Goal: Task Accomplishment & Management: Complete application form

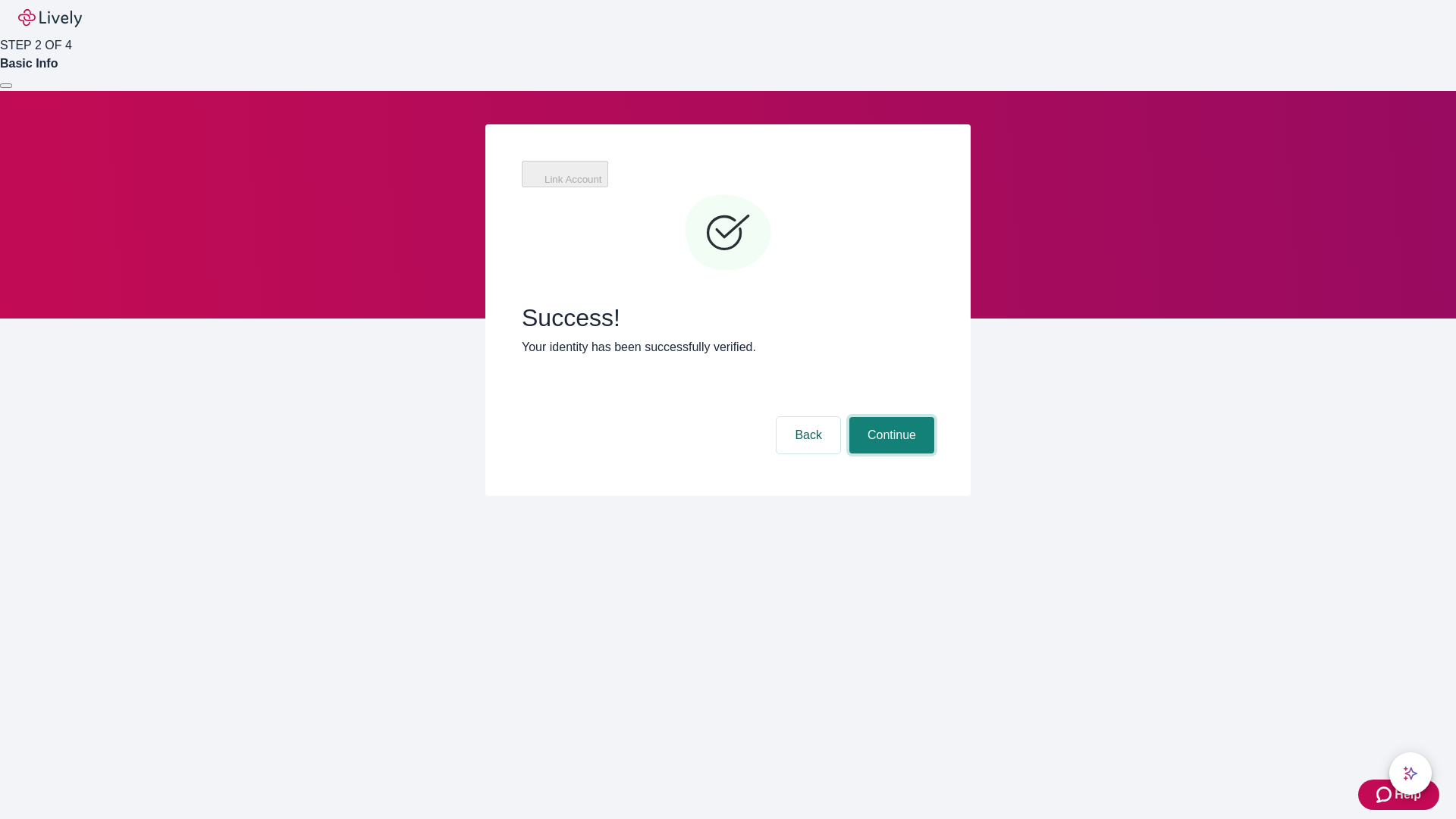
click at [889, 417] on button "Continue" at bounding box center [892, 435] width 85 height 36
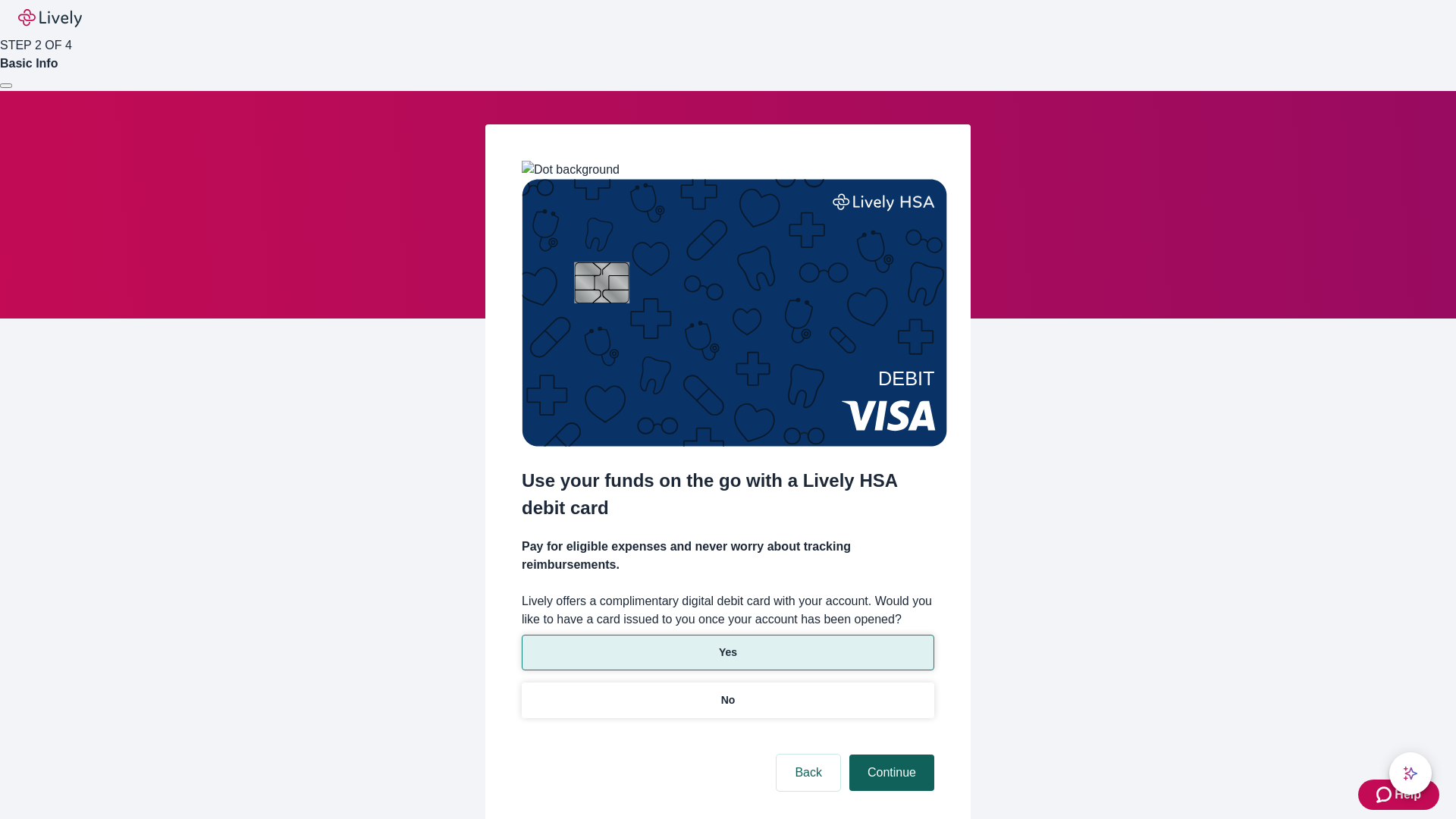
click at [728, 692] on p "No" at bounding box center [728, 700] width 15 height 16
click at [889, 754] on button "Continue" at bounding box center [892, 772] width 85 height 36
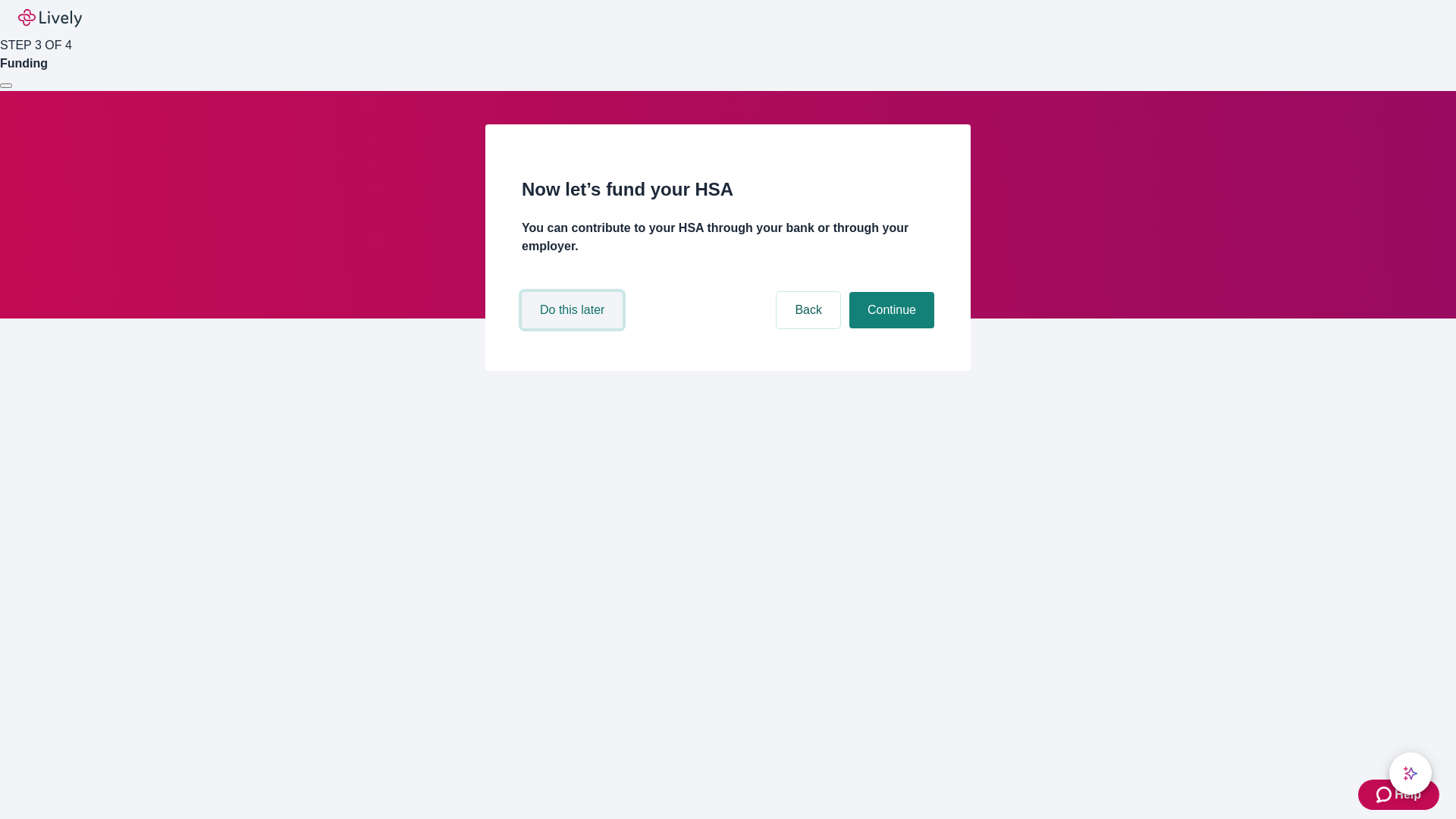
click at [574, 328] on button "Do this later" at bounding box center [572, 310] width 101 height 36
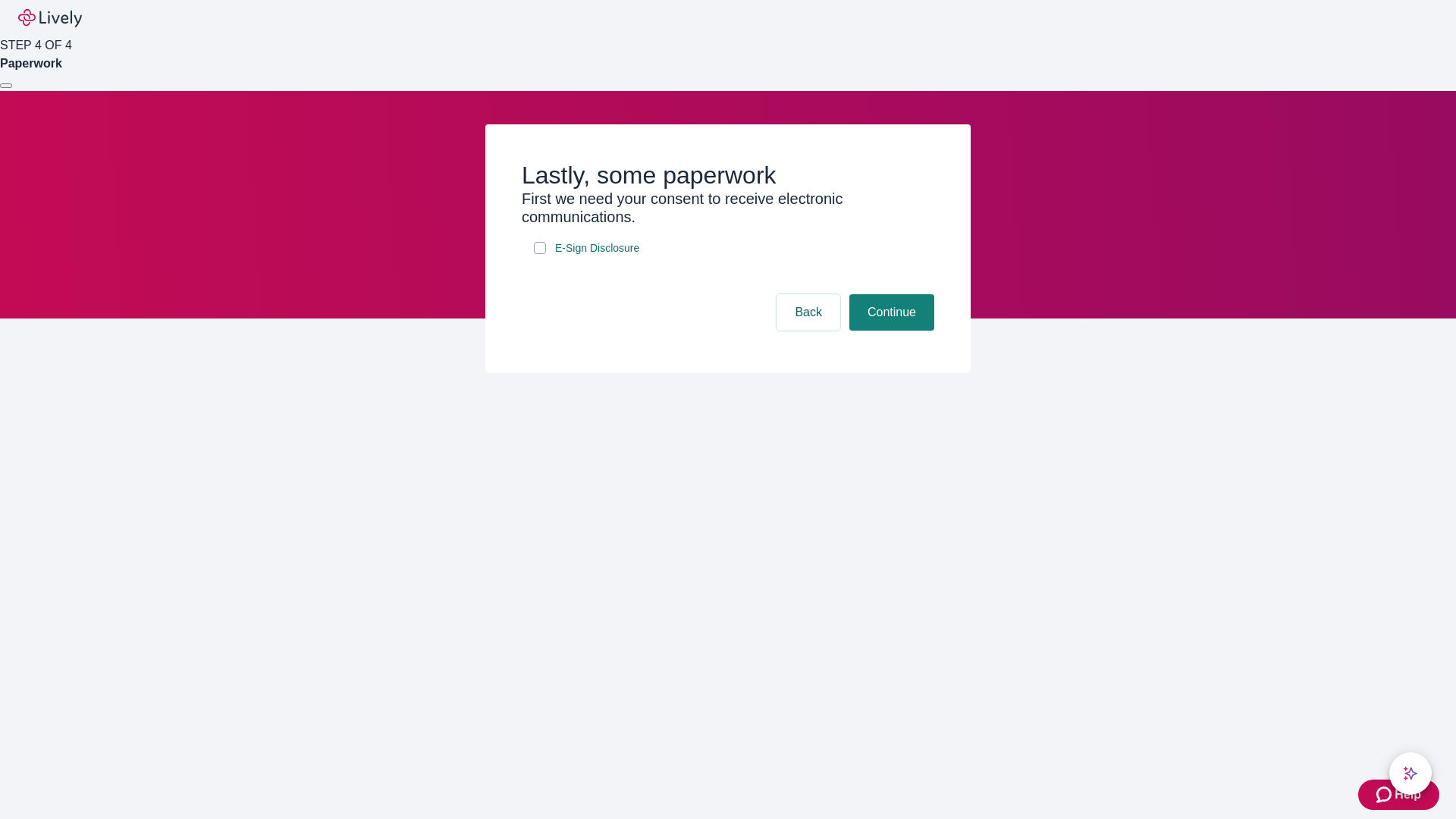
click at [540, 254] on input "E-Sign Disclosure" at bounding box center [540, 248] width 12 height 12
checkbox input "true"
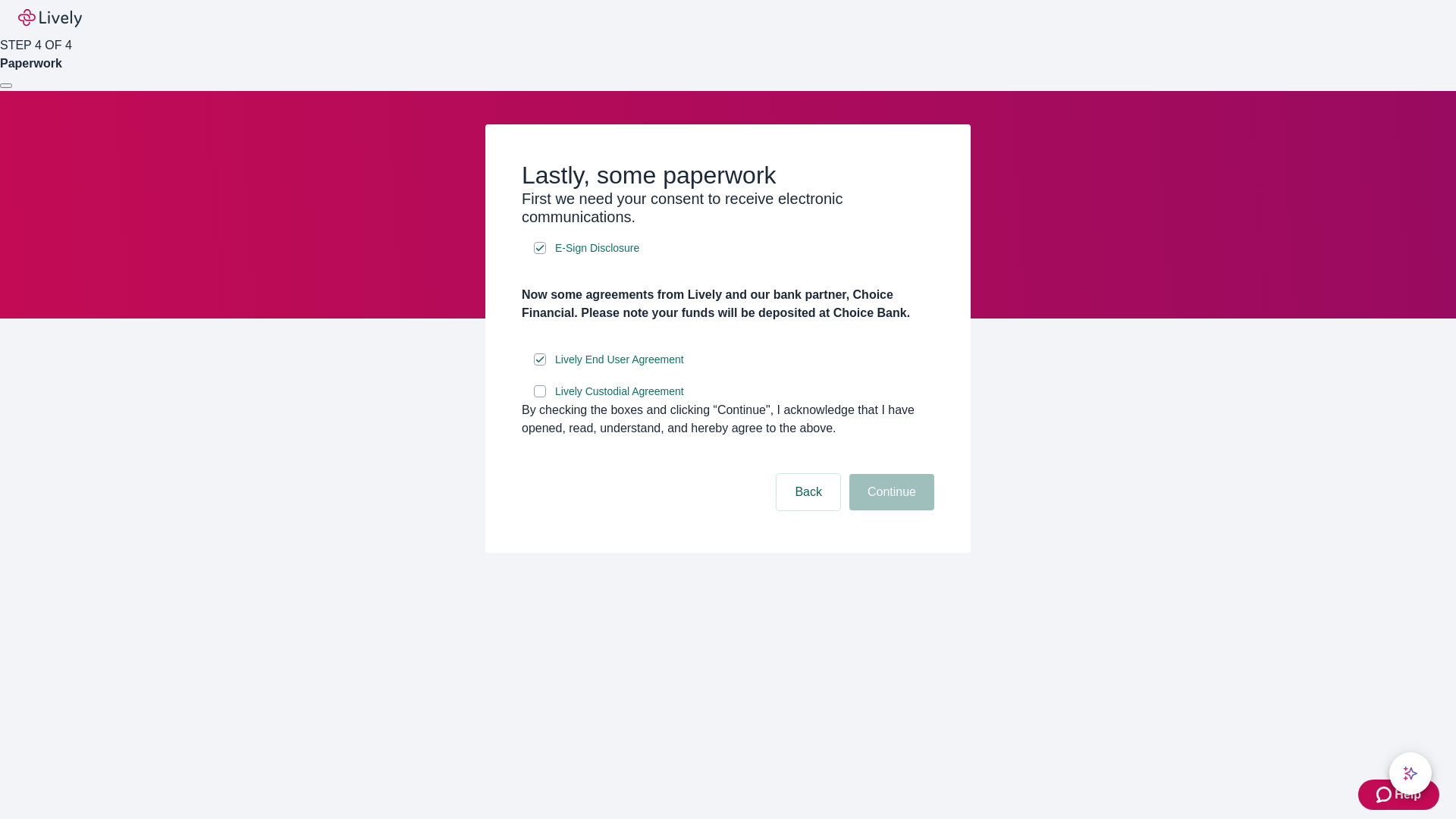
click at [540, 398] on input "Lively Custodial Agreement" at bounding box center [540, 391] width 12 height 12
checkbox input "true"
click at [889, 510] on button "Continue" at bounding box center [892, 492] width 85 height 36
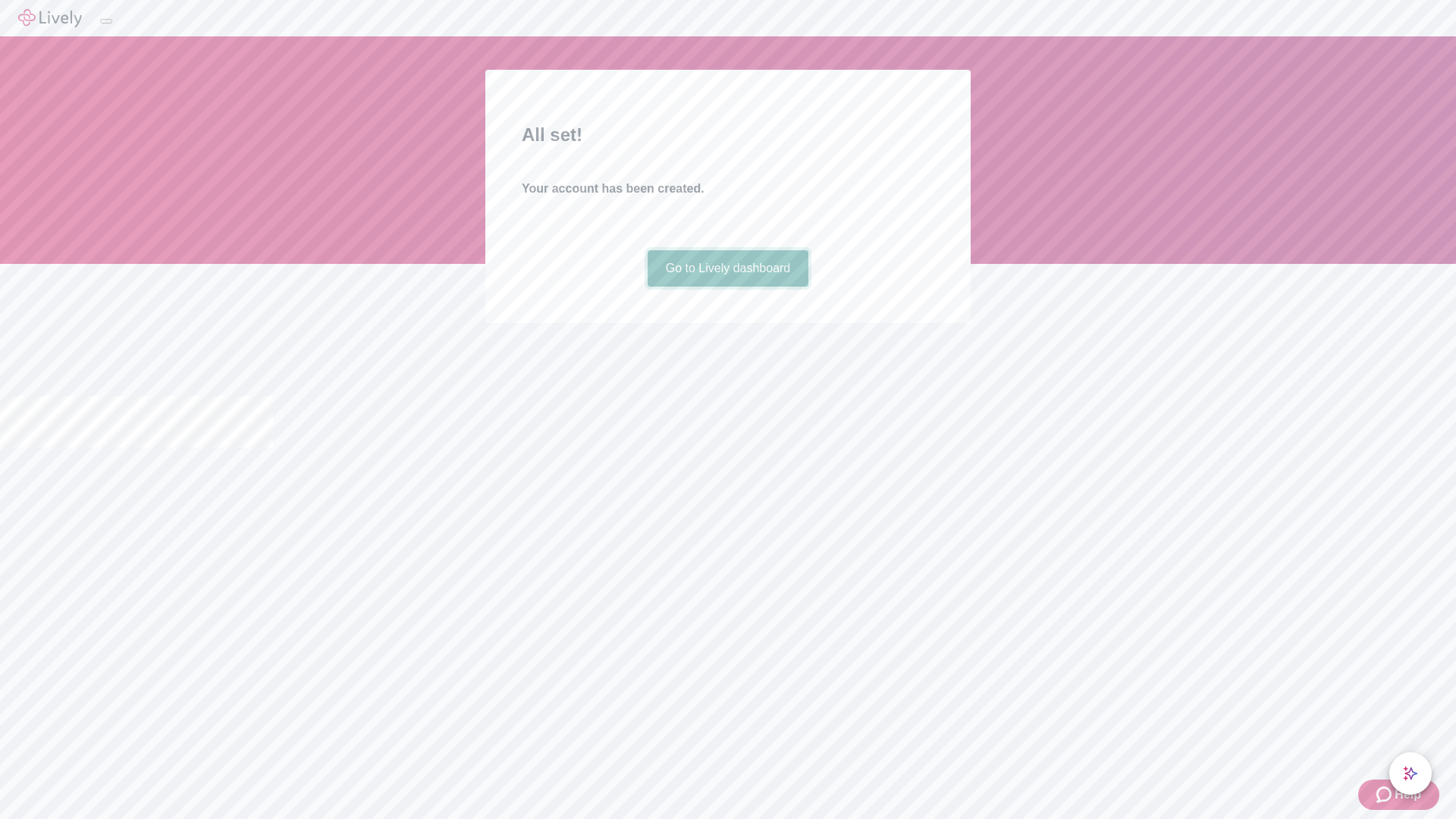
click at [728, 287] on link "Go to Lively dashboard" at bounding box center [728, 268] width 162 height 36
